Goal: Task Accomplishment & Management: Manage account settings

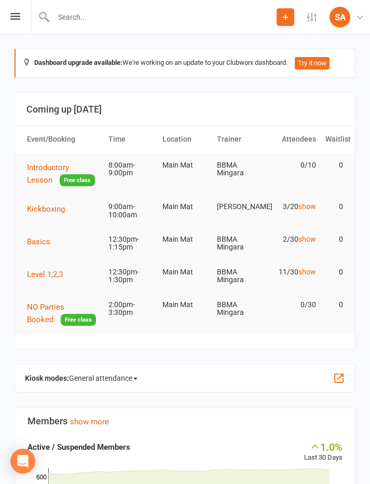
click at [43, 213] on span "Kickboxing" at bounding box center [46, 209] width 38 height 9
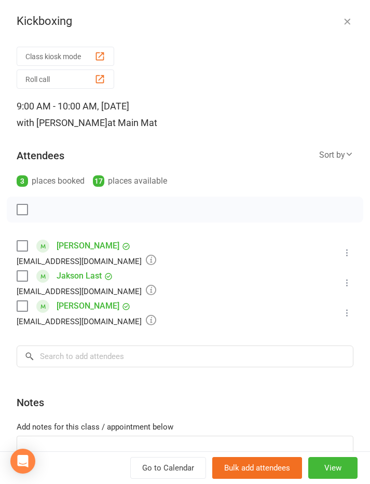
click at [353, 246] on li "[PERSON_NAME] [EMAIL_ADDRESS][DOMAIN_NAME] Booked More info Remove Check in Mar…" at bounding box center [185, 253] width 337 height 30
click at [352, 251] on icon at bounding box center [347, 253] width 10 height 10
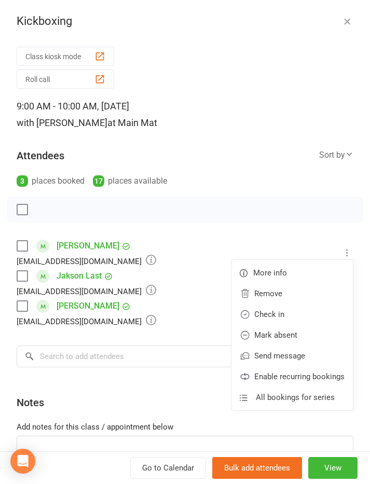
click at [260, 311] on link "Check in" at bounding box center [292, 314] width 121 height 21
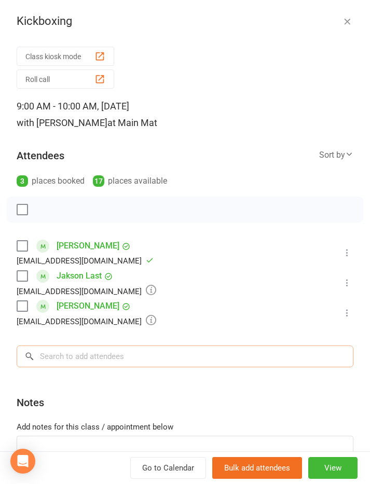
click at [85, 355] on input "search" at bounding box center [185, 357] width 337 height 22
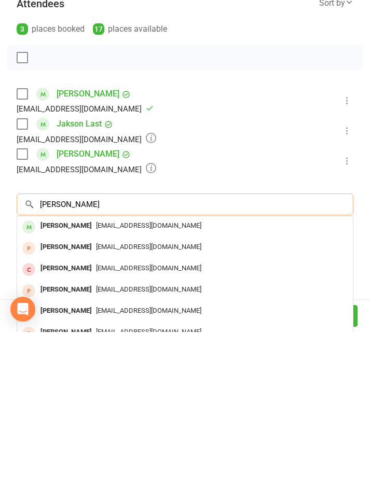
type input "[PERSON_NAME]"
click at [66, 371] on div "[PERSON_NAME]" at bounding box center [66, 378] width 60 height 15
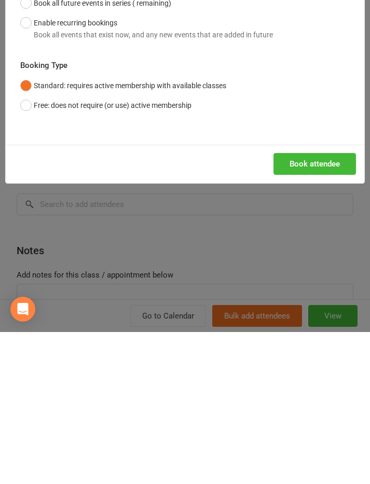
scroll to position [191, 0]
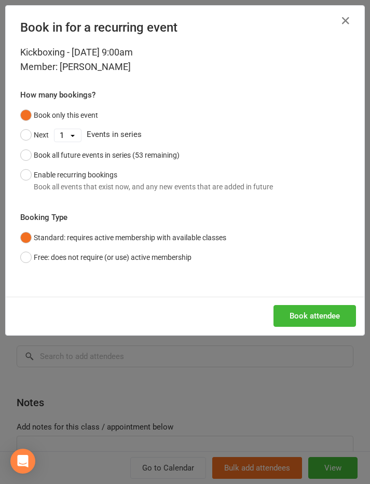
click at [305, 315] on button "Book attendee" at bounding box center [315, 316] width 83 height 22
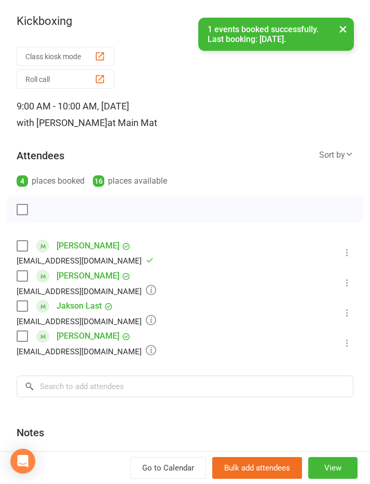
click at [351, 283] on icon at bounding box center [347, 283] width 10 height 10
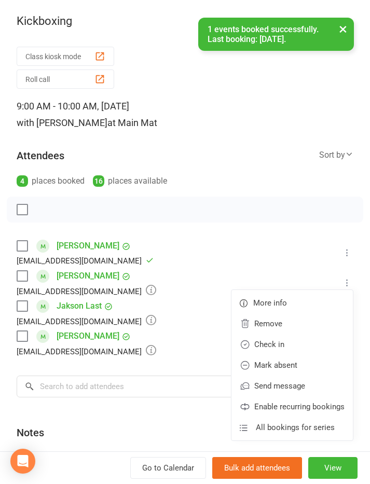
click at [296, 348] on link "Check in" at bounding box center [292, 344] width 121 height 21
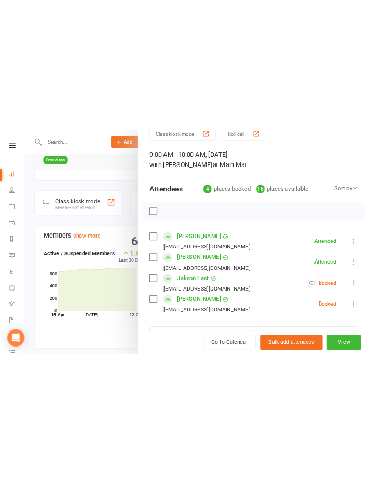
scroll to position [231, 0]
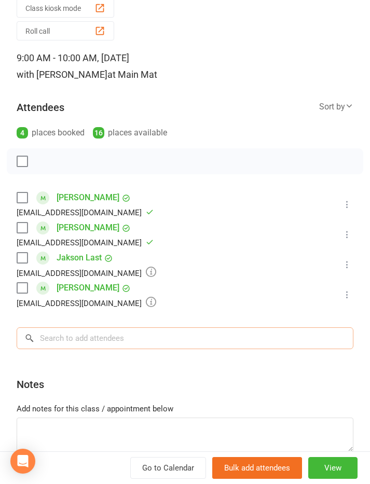
click at [231, 332] on input "search" at bounding box center [185, 339] width 337 height 22
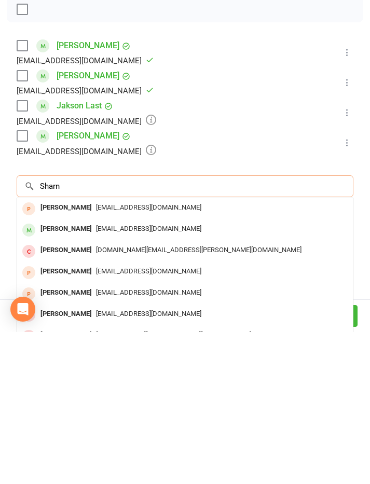
type input "Sharn"
click at [211, 353] on div "[EMAIL_ADDRESS][DOMAIN_NAME]" at bounding box center [185, 360] width 328 height 15
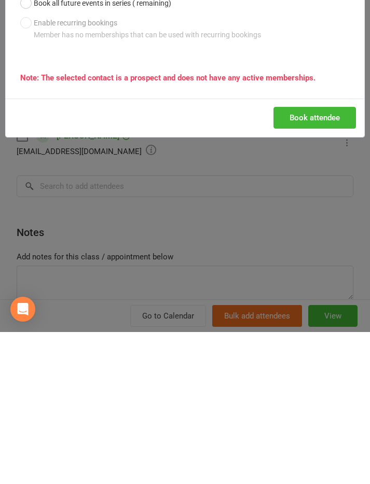
scroll to position [403, 0]
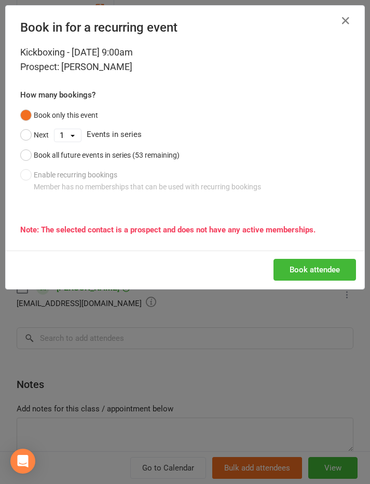
click at [318, 270] on button "Book attendee" at bounding box center [315, 270] width 83 height 22
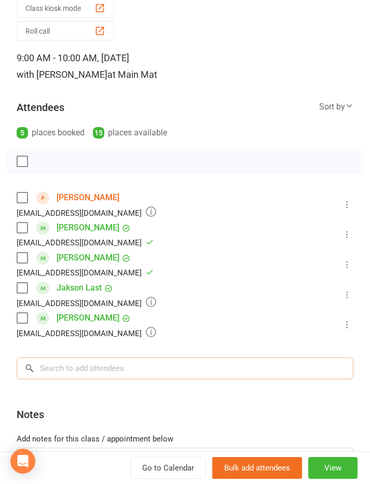
click at [79, 358] on input "search" at bounding box center [185, 369] width 337 height 22
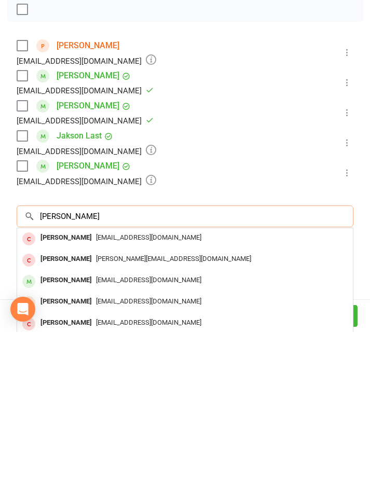
type input "[PERSON_NAME]"
click at [63, 425] on div "[PERSON_NAME]" at bounding box center [66, 432] width 60 height 15
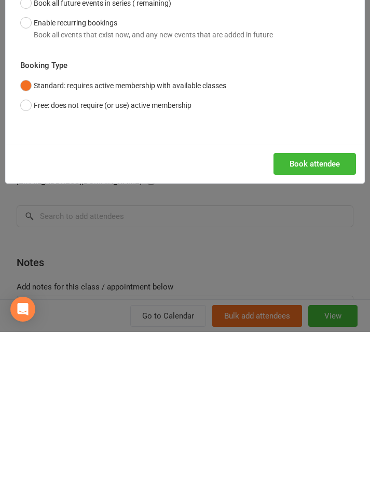
scroll to position [605, 0]
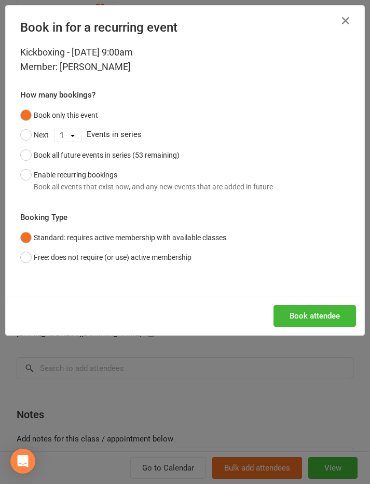
click at [304, 316] on button "Book attendee" at bounding box center [315, 316] width 83 height 22
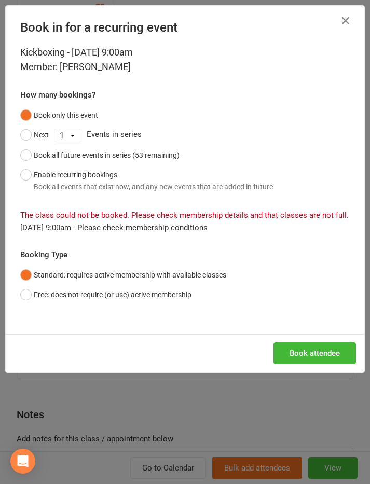
click at [30, 292] on button "Free: does not require (or use) active membership" at bounding box center [105, 295] width 171 height 20
click at [319, 350] on button "Book attendee" at bounding box center [315, 354] width 83 height 22
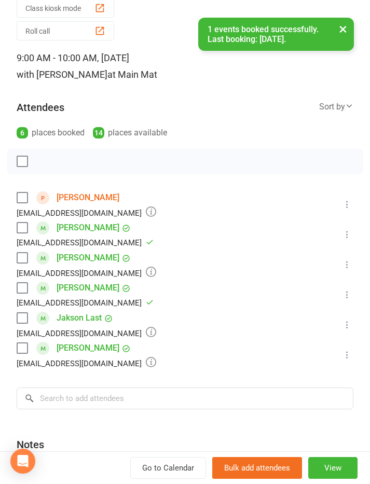
click at [349, 261] on icon at bounding box center [347, 265] width 10 height 10
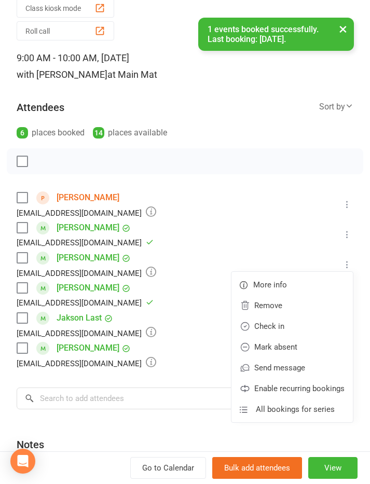
click at [291, 326] on link "Check in" at bounding box center [292, 326] width 121 height 21
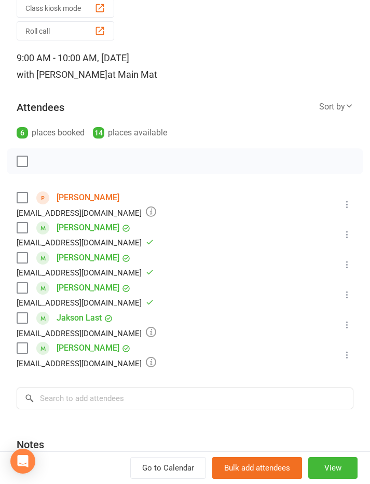
click at [352, 201] on icon at bounding box center [347, 204] width 10 height 10
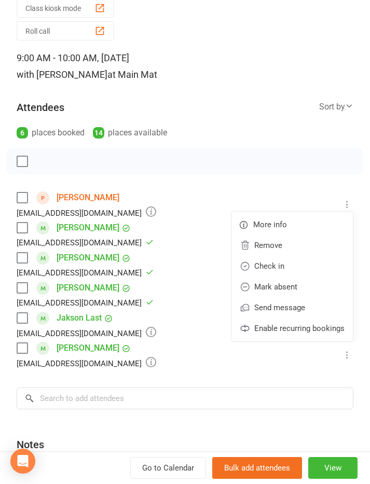
click at [291, 269] on link "Check in" at bounding box center [292, 266] width 121 height 21
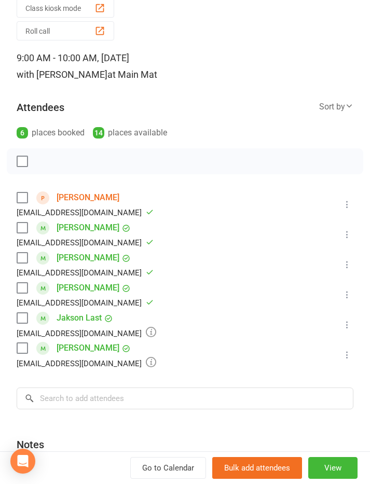
click at [74, 197] on link "[PERSON_NAME]" at bounding box center [88, 197] width 63 height 17
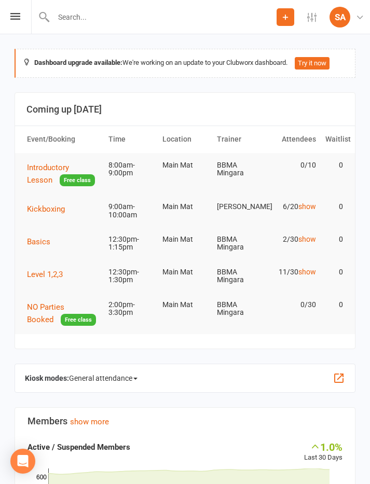
click at [42, 206] on span "Kickboxing" at bounding box center [46, 209] width 38 height 9
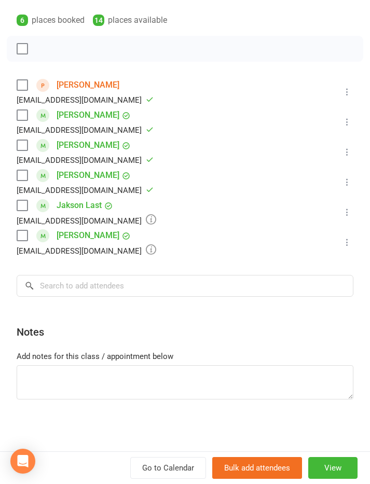
scroll to position [161, 0]
click at [62, 286] on input "search" at bounding box center [185, 286] width 337 height 22
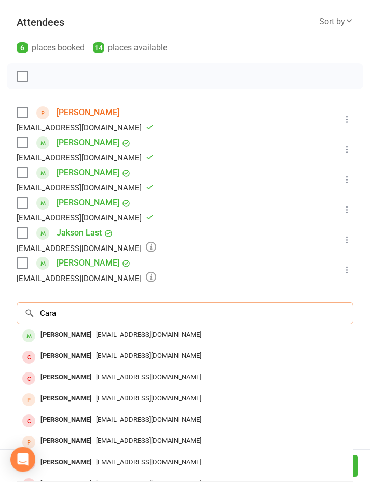
scroll to position [132, 0]
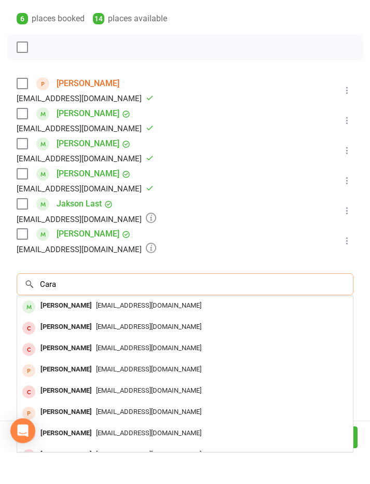
type input "Cara"
click at [64, 329] on div "[PERSON_NAME]" at bounding box center [66, 336] width 60 height 15
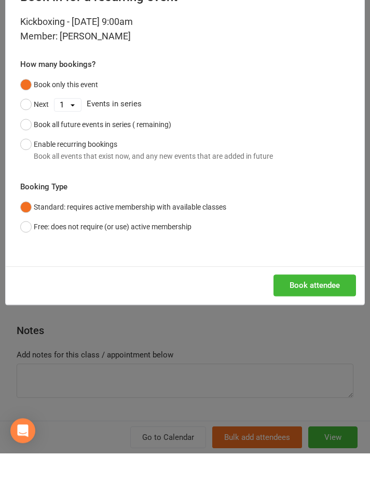
scroll to position [31, 0]
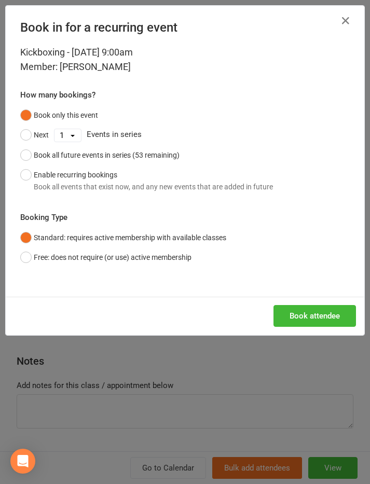
click at [303, 316] on button "Book attendee" at bounding box center [315, 316] width 83 height 22
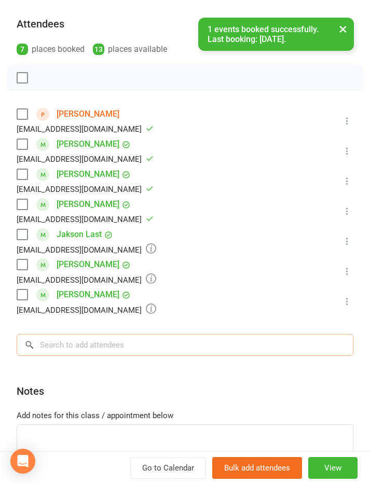
click at [76, 352] on input "search" at bounding box center [185, 345] width 337 height 22
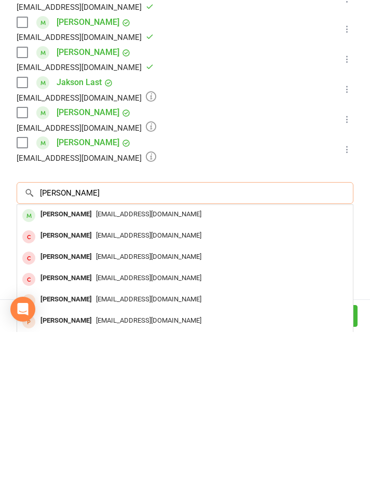
type input "[PERSON_NAME]"
click at [67, 359] on div "[PERSON_NAME]" at bounding box center [66, 366] width 60 height 15
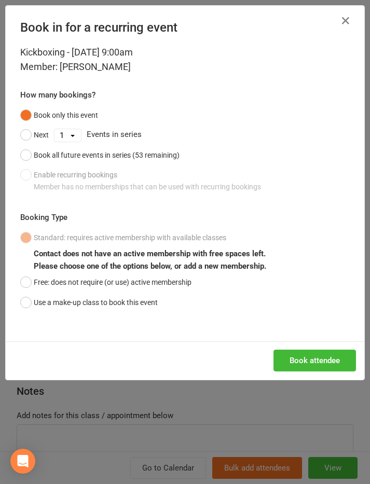
click at [305, 357] on button "Book attendee" at bounding box center [315, 361] width 83 height 22
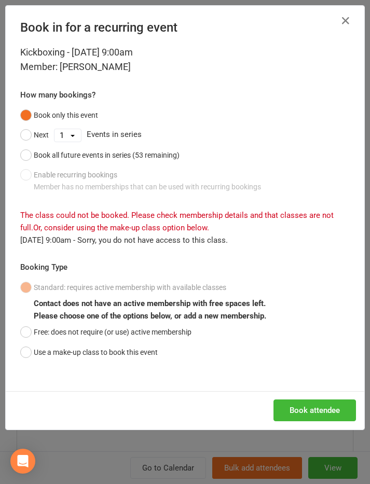
click at [37, 348] on button "Use a make-up class to book this event" at bounding box center [89, 353] width 138 height 20
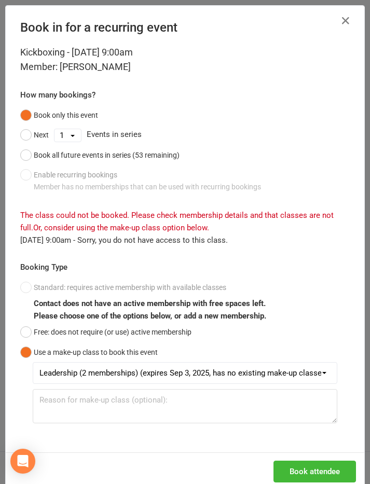
click at [320, 470] on button "Book attendee" at bounding box center [315, 472] width 83 height 22
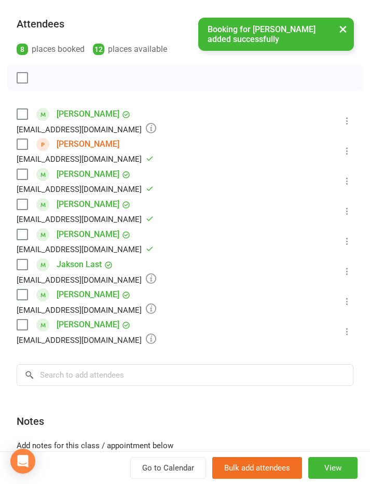
click at [346, 121] on icon at bounding box center [347, 121] width 10 height 10
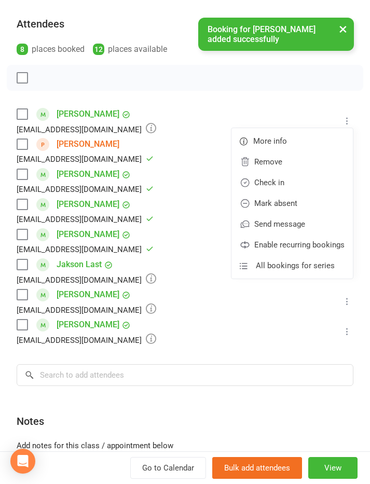
click at [291, 183] on link "Check in" at bounding box center [292, 182] width 121 height 21
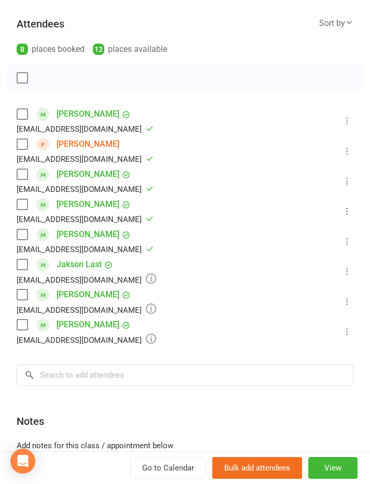
click at [349, 333] on icon at bounding box center [347, 332] width 10 height 10
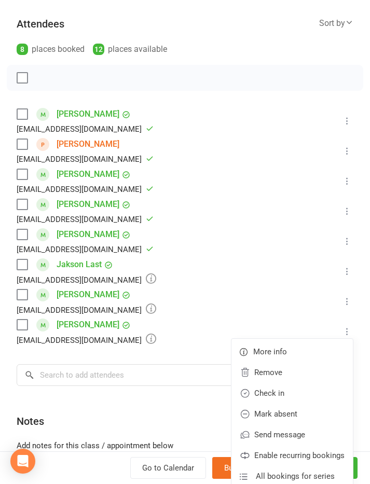
click at [288, 394] on link "Check in" at bounding box center [292, 393] width 121 height 21
